Goal: Task Accomplishment & Management: Manage account settings

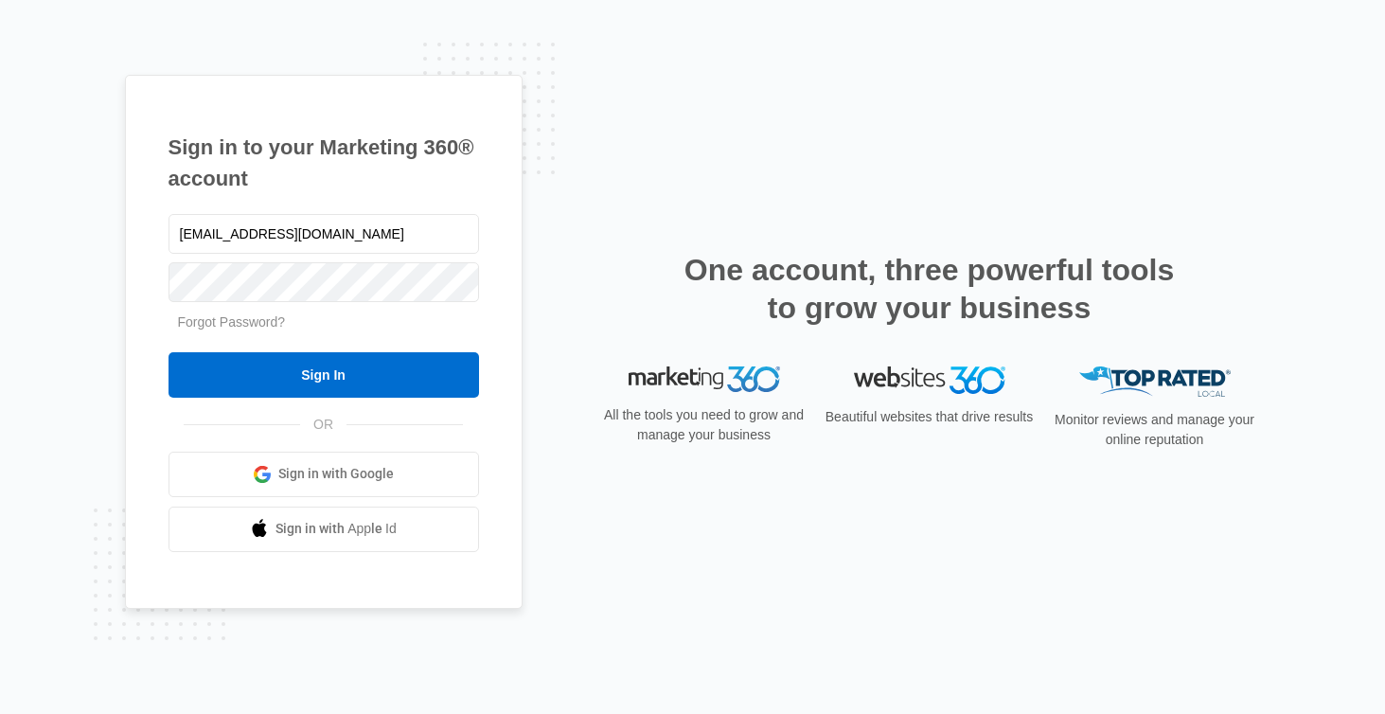
type input "lawns@riosandsonslandscaping.com"
click at [323, 374] on input "Sign In" at bounding box center [324, 374] width 311 height 45
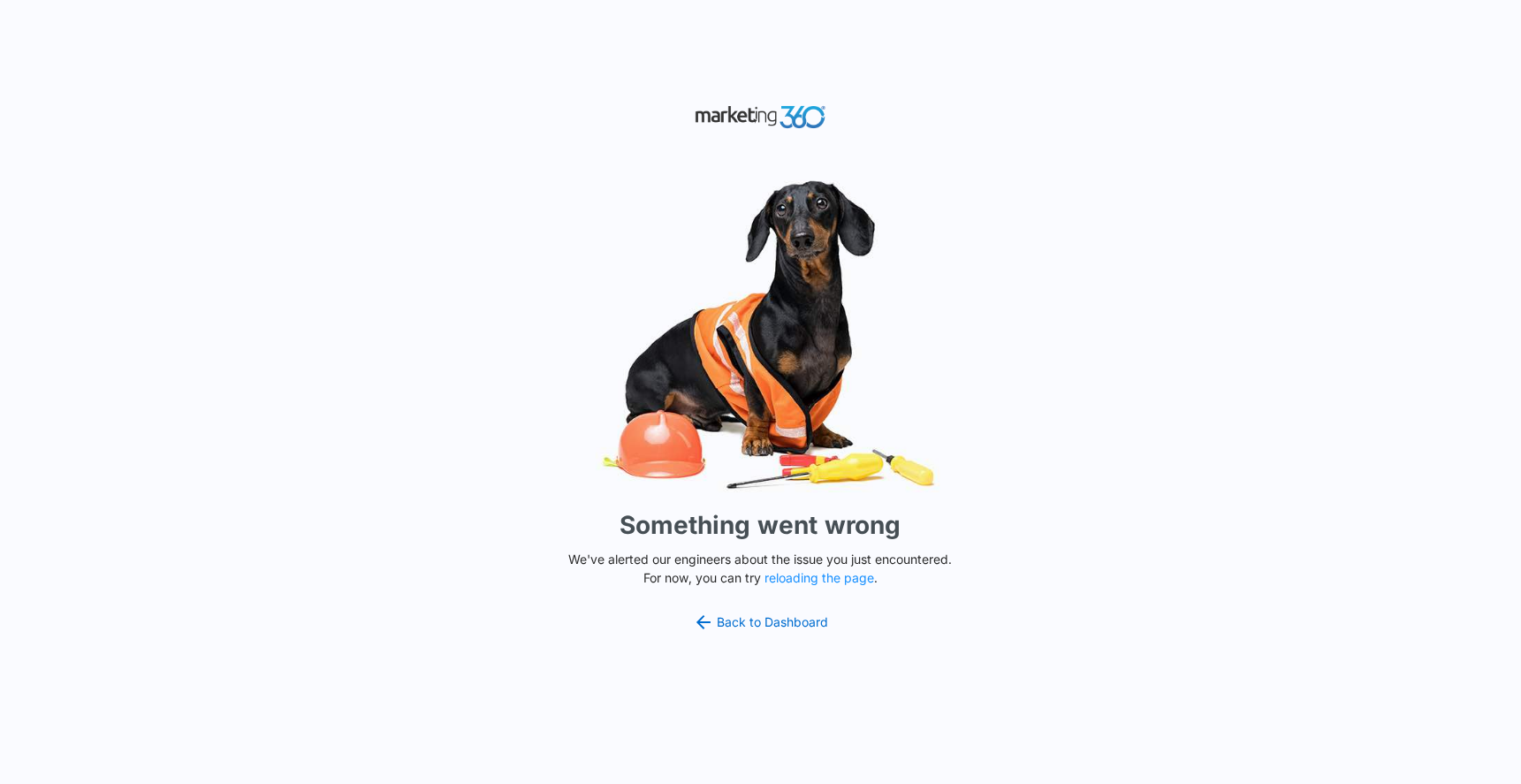
click at [838, 574] on button "reloading the page" at bounding box center [819, 578] width 109 height 14
